Goal: Task Accomplishment & Management: Use online tool/utility

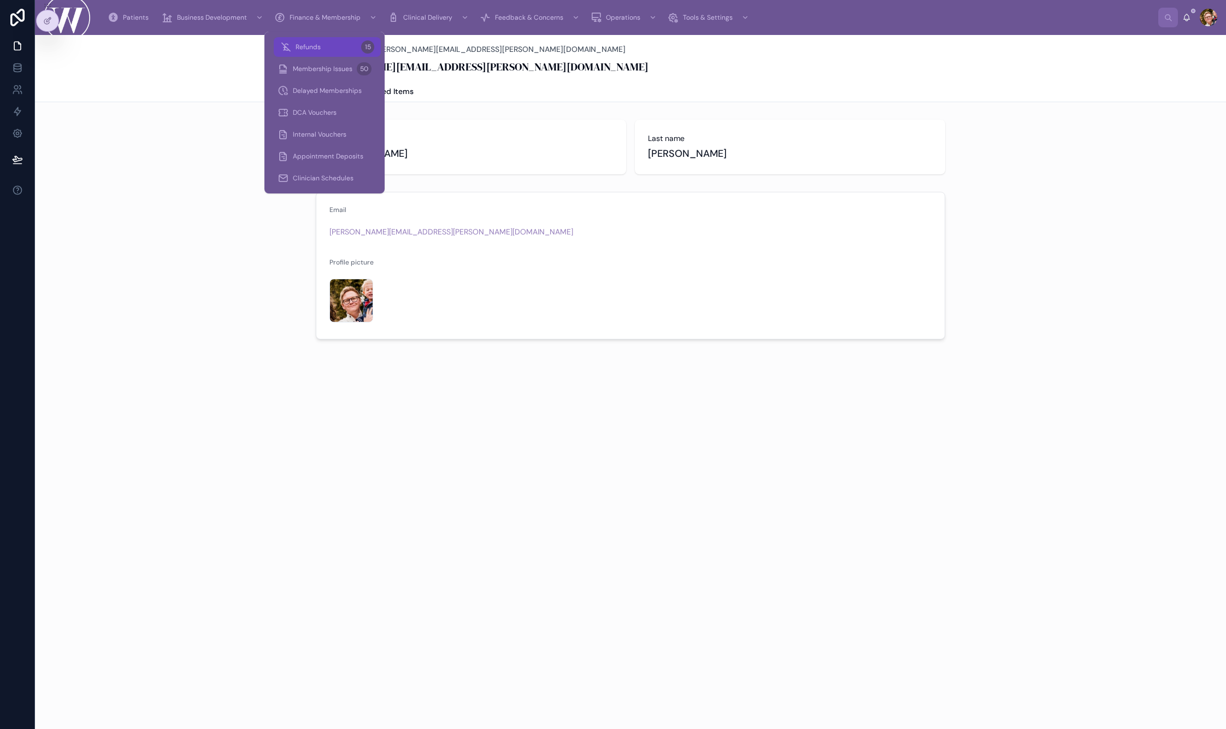
click at [329, 48] on div "Refunds 15" at bounding box center [327, 46] width 94 height 17
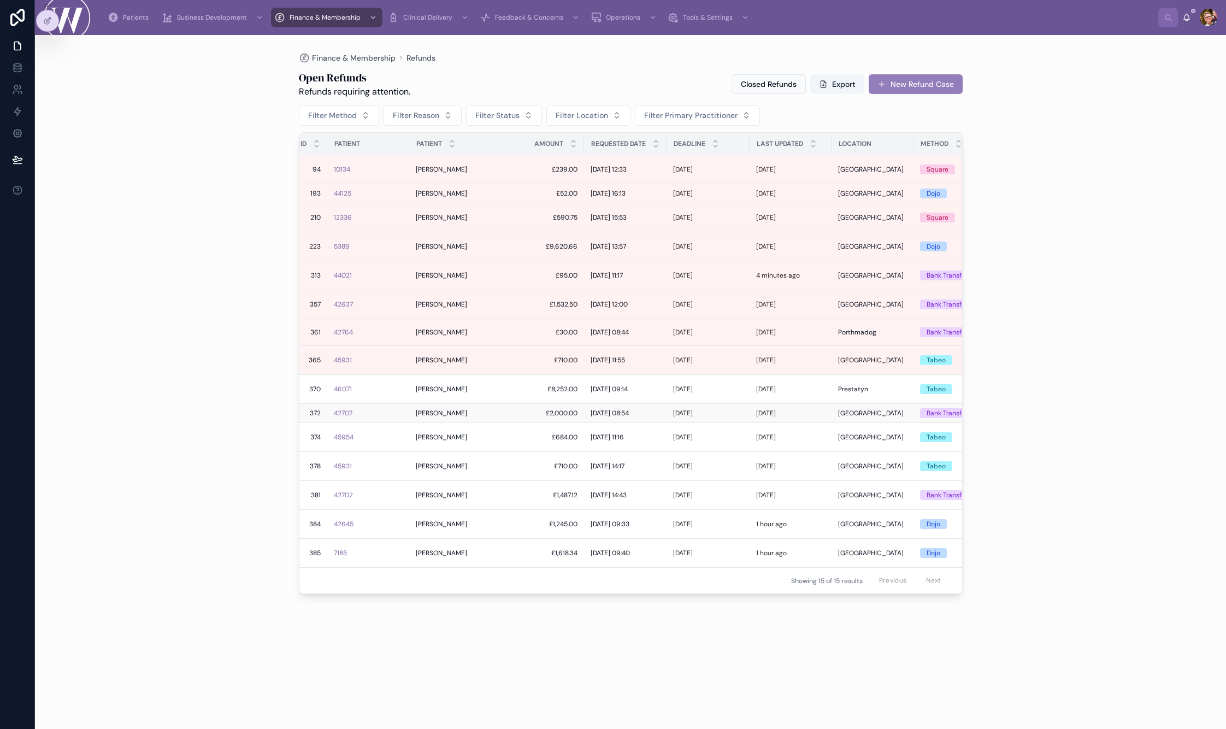
scroll to position [0, 54]
click at [403, 382] on td "46071" at bounding box center [369, 389] width 82 height 29
click at [375, 389] on div "46071" at bounding box center [368, 389] width 69 height 9
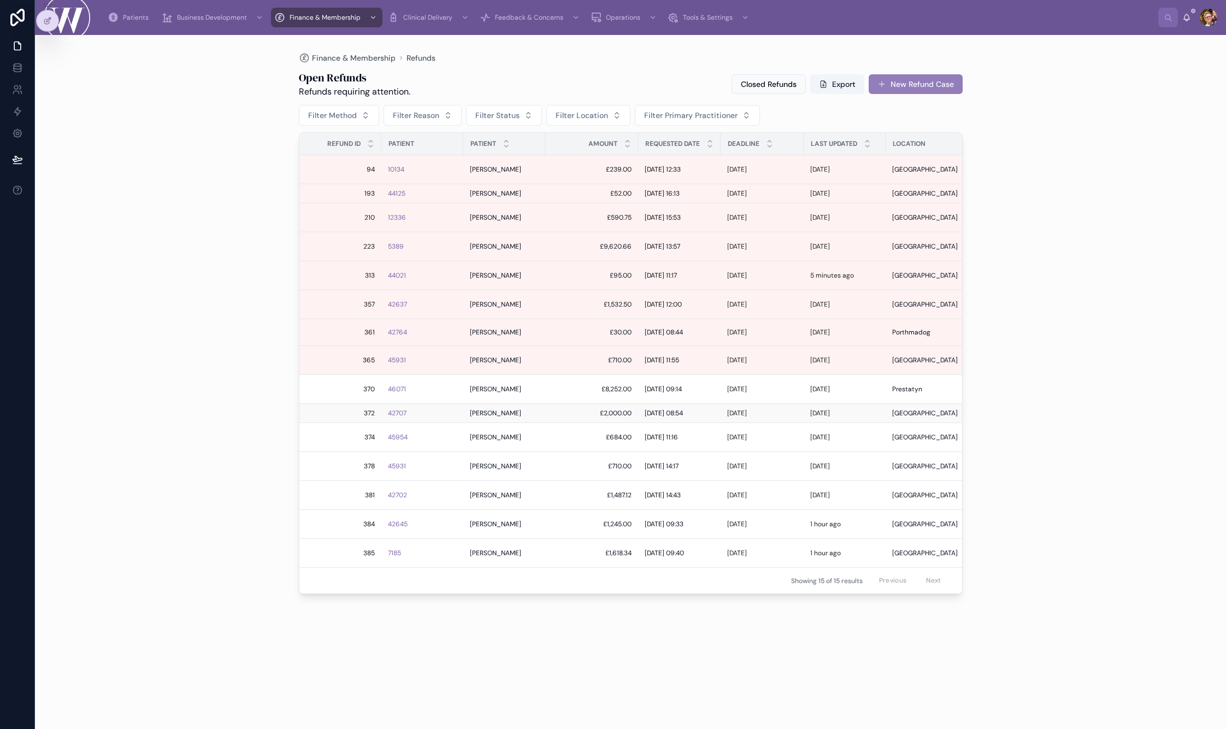
click at [552, 415] on span "£2,000.00" at bounding box center [592, 413] width 80 height 9
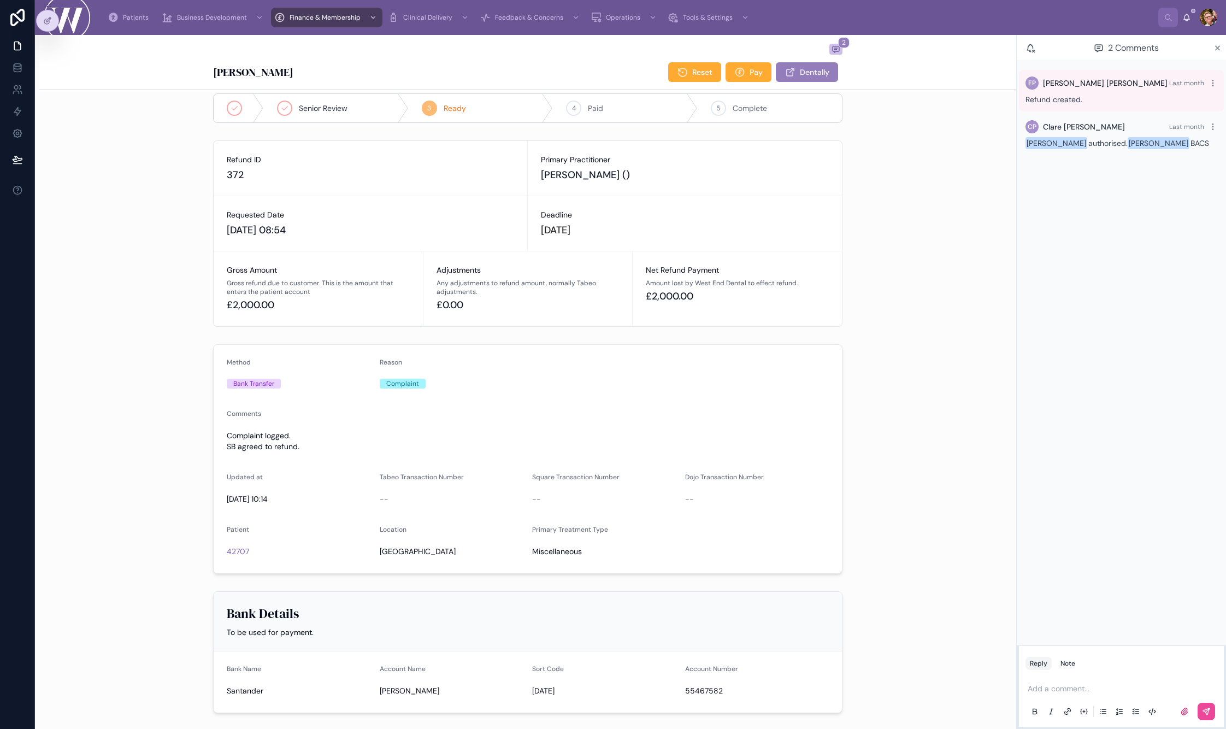
scroll to position [15, 0]
click at [752, 75] on span "Pay" at bounding box center [755, 72] width 13 height 11
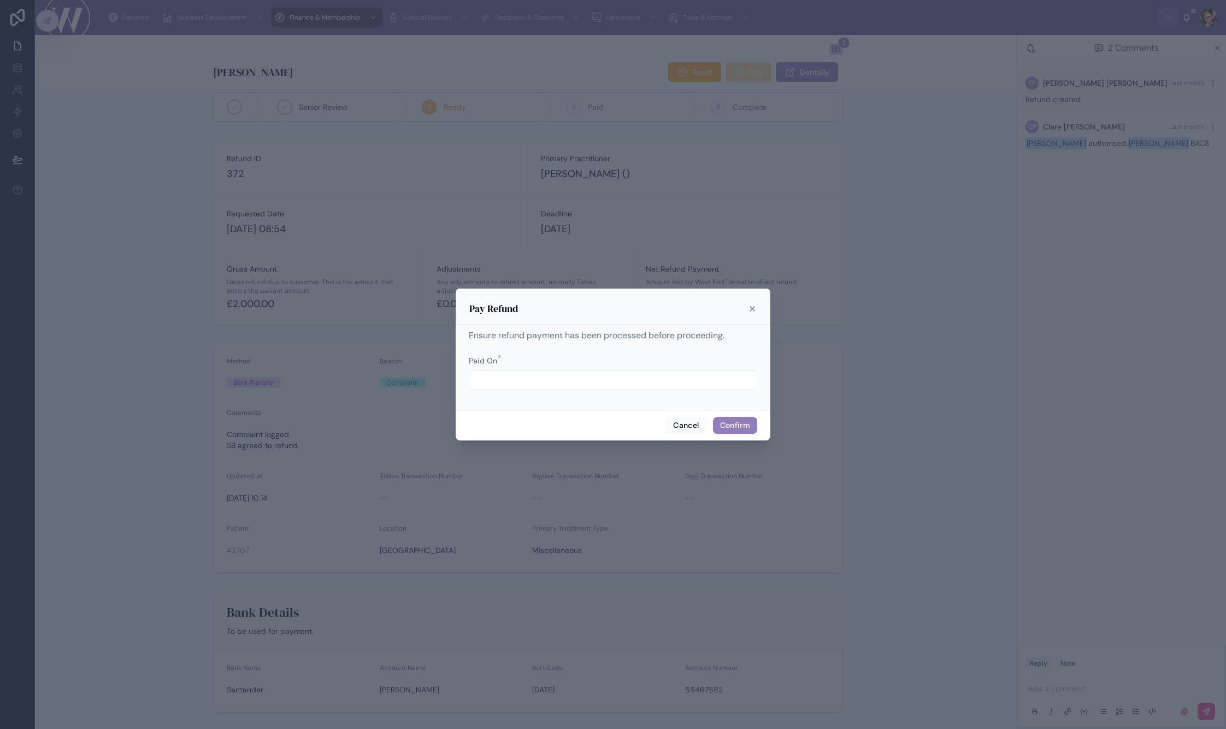
click at [594, 385] on input "text" at bounding box center [612, 380] width 287 height 15
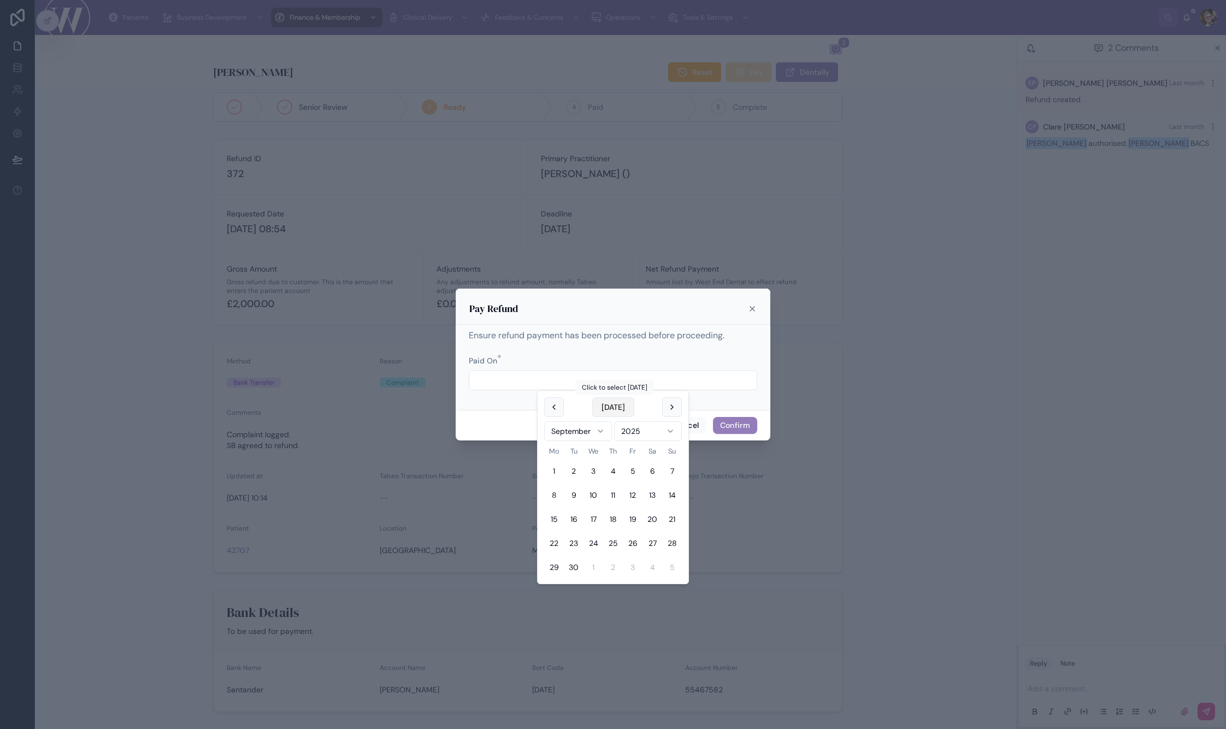
click at [609, 410] on button "[DATE]" at bounding box center [613, 407] width 42 height 20
type input "**********"
drag, startPoint x: 746, startPoint y: 401, endPoint x: 745, endPoint y: 410, distance: 8.2
click at [746, 401] on div "**********" at bounding box center [613, 366] width 315 height 85
click at [741, 424] on button "Confirm" at bounding box center [735, 425] width 44 height 17
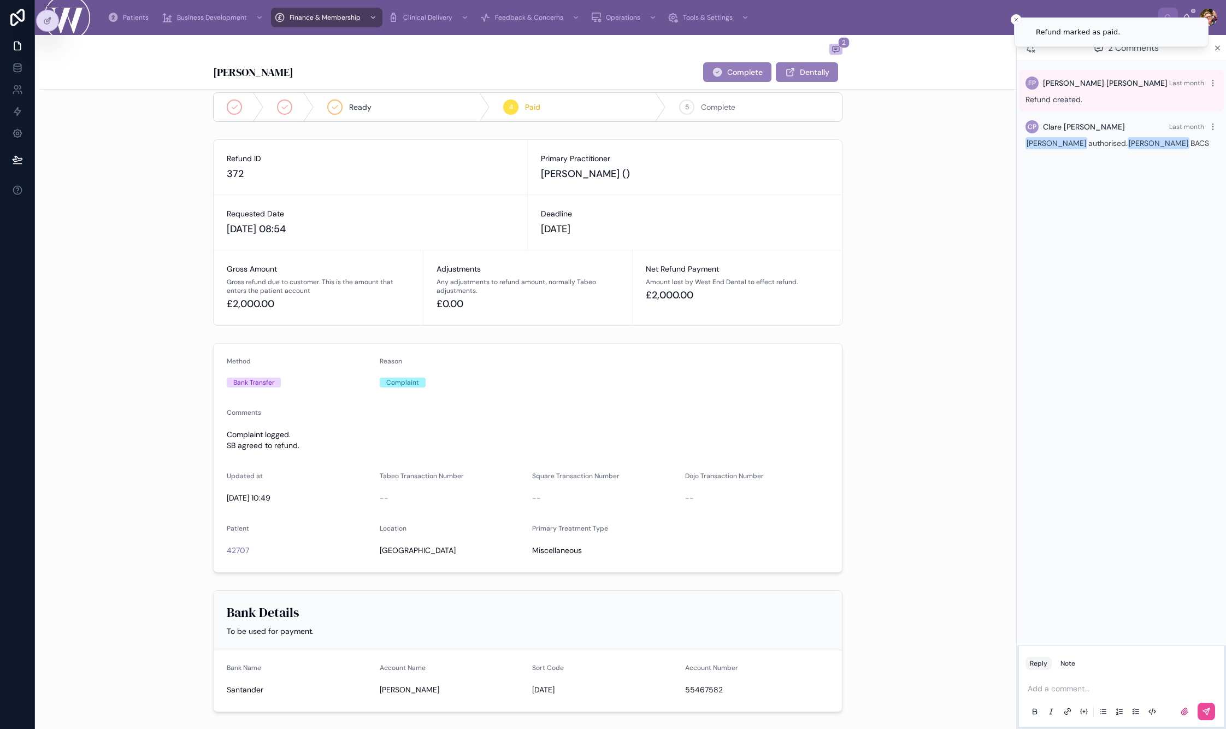
click at [1083, 690] on p at bounding box center [1123, 688] width 192 height 11
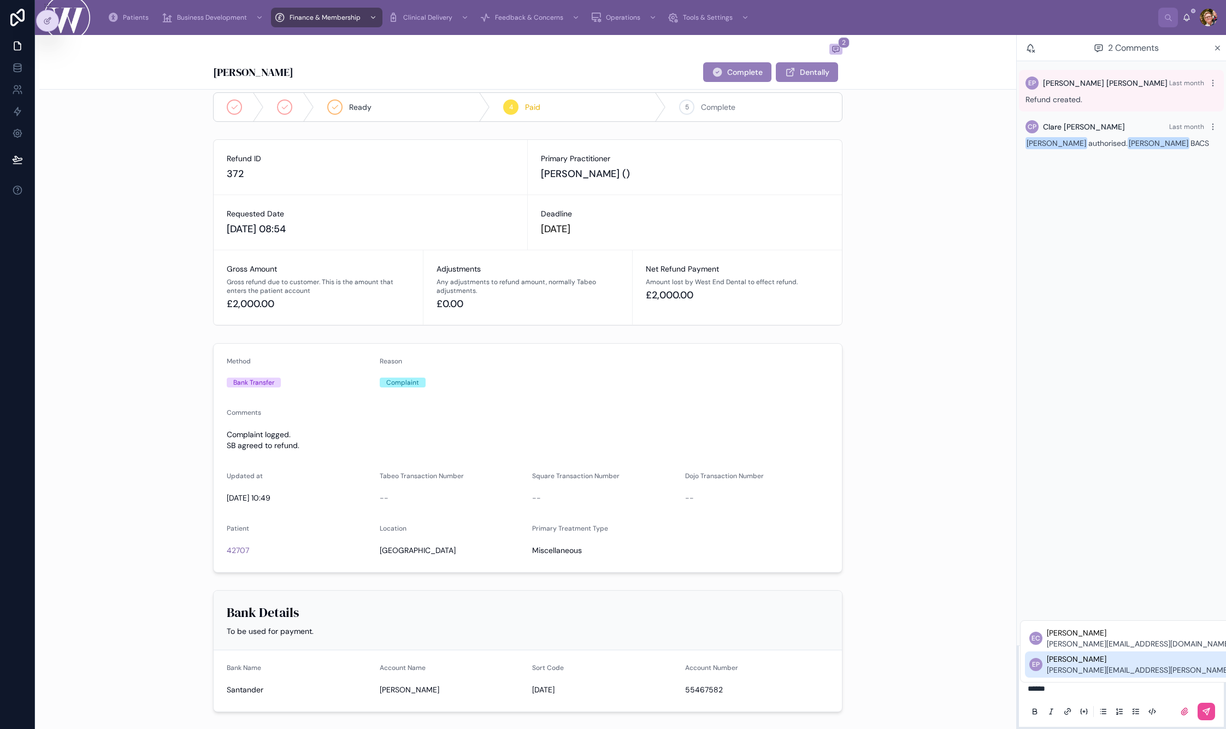
click at [1086, 666] on span "[PERSON_NAME][EMAIL_ADDRESS][PERSON_NAME][DOMAIN_NAME]" at bounding box center [1169, 669] width 244 height 11
click at [1213, 712] on button at bounding box center [1205, 710] width 17 height 17
